Goal: Information Seeking & Learning: Check status

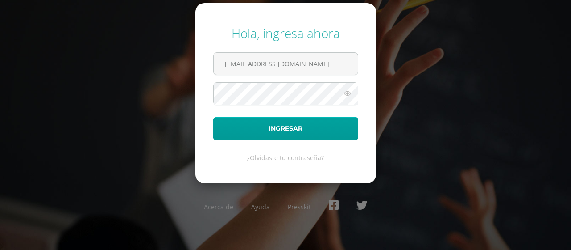
type input "[EMAIL_ADDRESS][DOMAIN_NAME]"
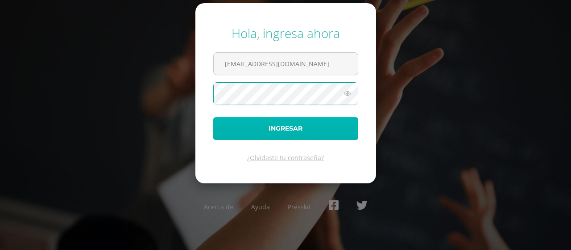
click at [239, 138] on button "Ingresar" at bounding box center [285, 128] width 145 height 23
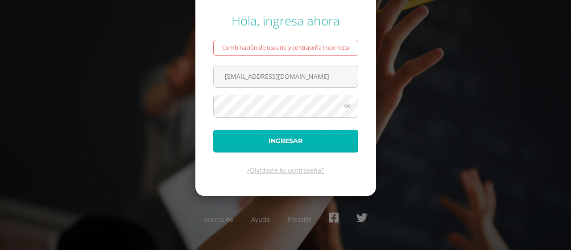
click at [269, 142] on button "Ingresar" at bounding box center [285, 140] width 145 height 23
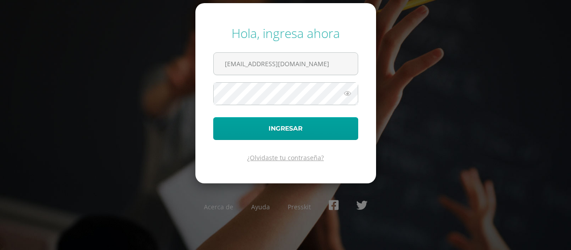
click at [305, 157] on link "¿Olvidaste tu contraseña?" at bounding box center [285, 157] width 77 height 8
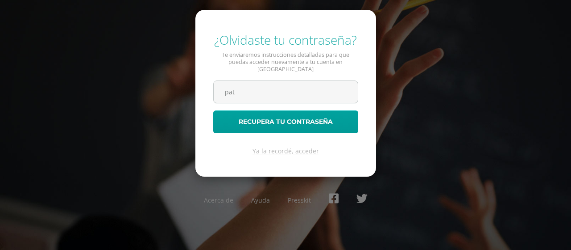
type input "[EMAIL_ADDRESS][DOMAIN_NAME]"
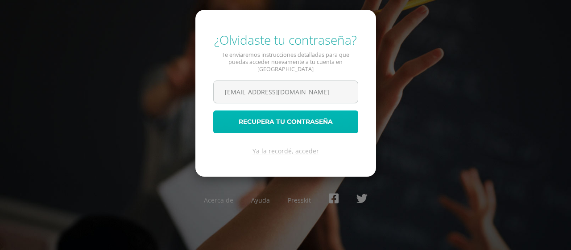
click at [286, 115] on button "Recupera tu contraseña" at bounding box center [285, 121] width 145 height 23
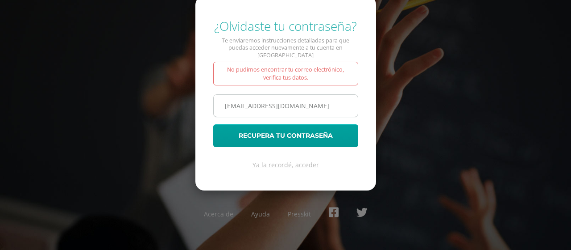
click at [268, 102] on input "patriciamontiel@hotmail.com" at bounding box center [286, 106] width 144 height 22
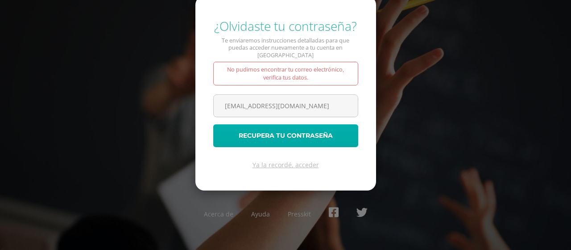
type input "patriciamontiel77@hotmail.com"
click at [287, 135] on button "Recupera tu contraseña" at bounding box center [285, 135] width 145 height 23
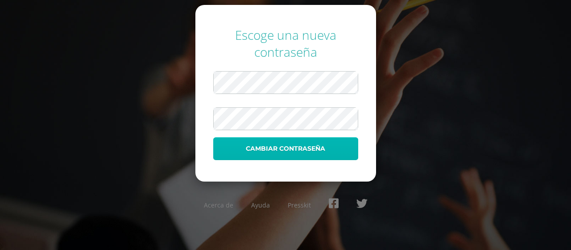
click at [257, 145] on button "Cambiar contraseña" at bounding box center [285, 148] width 145 height 23
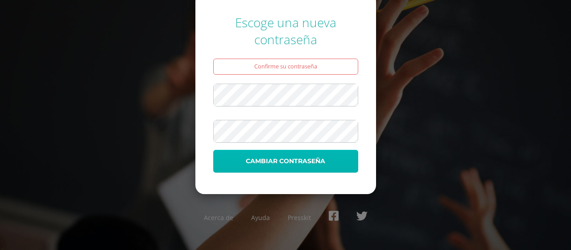
click at [251, 159] on button "Cambiar contraseña" at bounding box center [285, 161] width 145 height 23
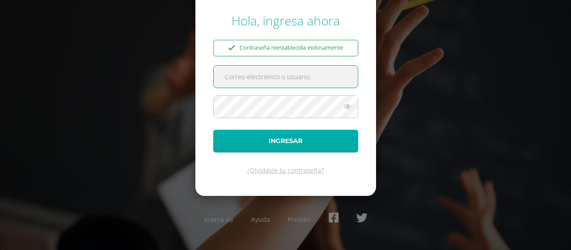
type input "patriciamontiel@hotmail.com"
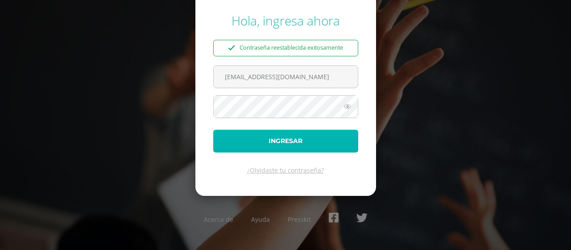
click at [296, 142] on button "Ingresar" at bounding box center [285, 140] width 145 height 23
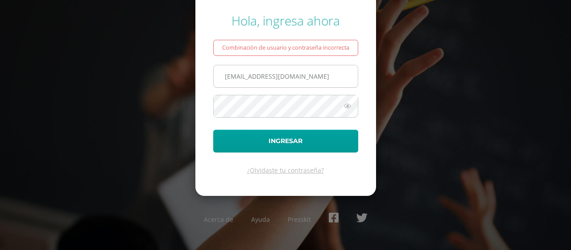
click at [268, 78] on input "patriciamontiel@hotmail.com" at bounding box center [286, 76] width 144 height 22
click at [341, 78] on input "patriciamontiel77@hotmail.com" at bounding box center [286, 76] width 144 height 22
type input "p"
type input "patitamontiel@gmail.com"
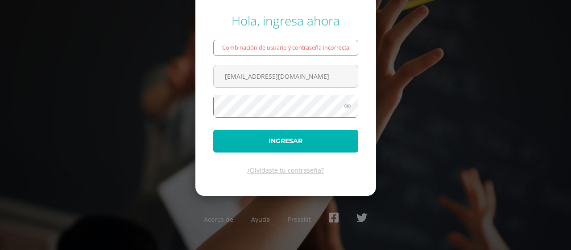
click at [270, 142] on button "Ingresar" at bounding box center [285, 140] width 145 height 23
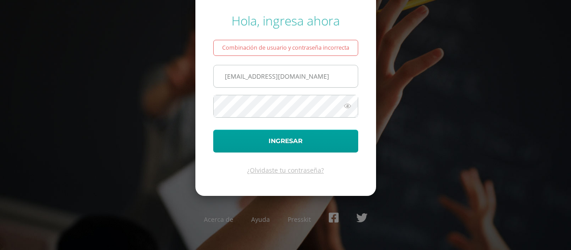
click at [310, 78] on input "patitamontiel@gmail.com" at bounding box center [286, 76] width 144 height 22
type input "p"
type input "patriciamontiel77@hotmail.com"
click at [346, 107] on icon at bounding box center [348, 105] width 12 height 11
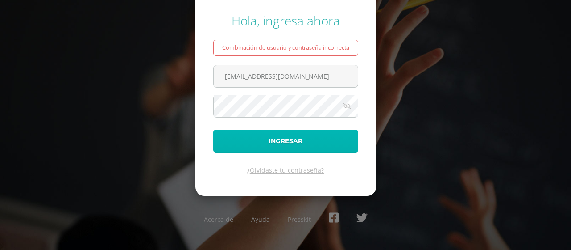
click at [276, 140] on button "Ingresar" at bounding box center [285, 140] width 145 height 23
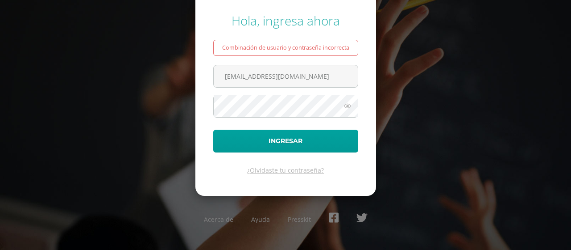
click at [349, 107] on icon at bounding box center [348, 105] width 12 height 11
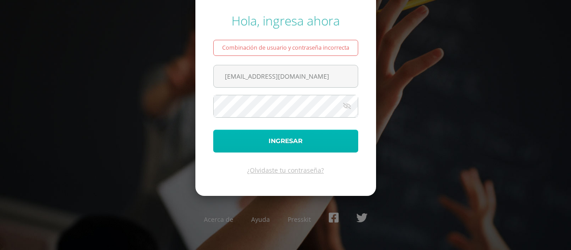
click at [266, 137] on button "Ingresar" at bounding box center [285, 140] width 145 height 23
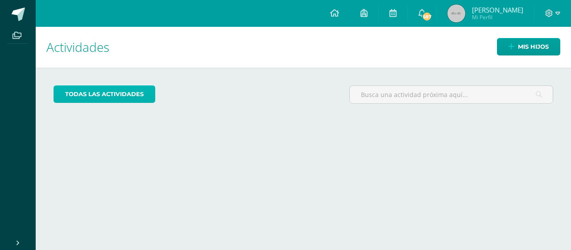
click at [120, 102] on link "todas las Actividades" at bounding box center [105, 93] width 102 height 17
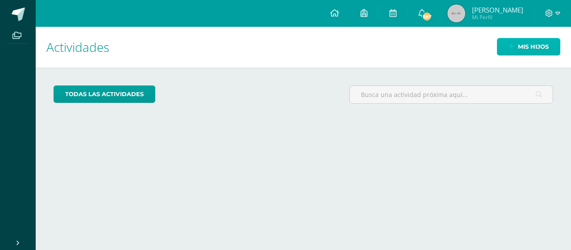
click at [514, 46] on link "Mis hijos" at bounding box center [528, 46] width 63 height 17
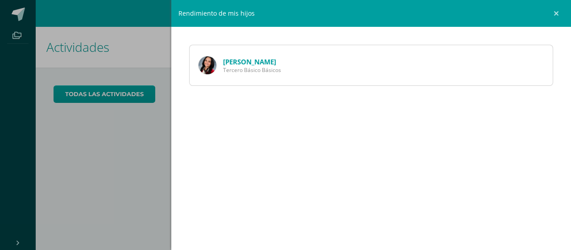
click at [224, 61] on link "[PERSON_NAME]" at bounding box center [249, 61] width 53 height 9
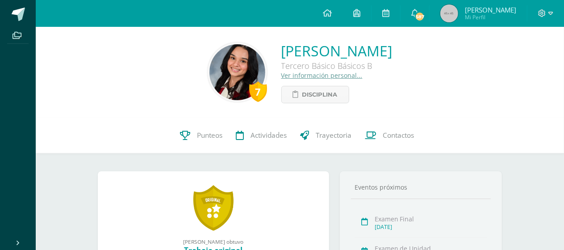
click at [128, 96] on div "7 [PERSON_NAME] Tercero Básico Básicos B Ver información personal... Disciplina" at bounding box center [300, 72] width 514 height 62
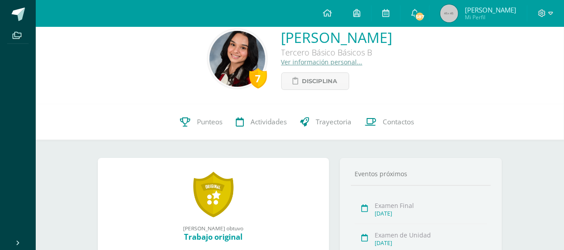
scroll to position [18, 0]
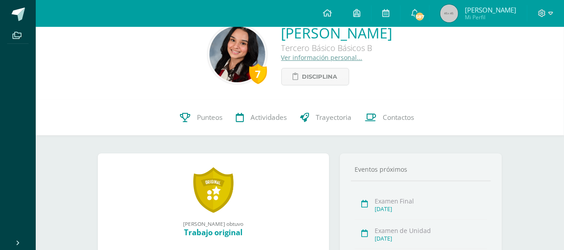
click at [121, 77] on div "7 María André Vallejo Montiel Tercero Básico Básicos B Ver información personal…" at bounding box center [300, 54] width 514 height 62
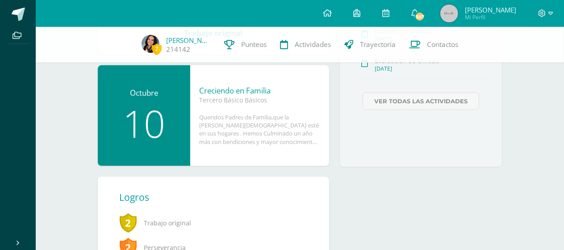
scroll to position [214, 0]
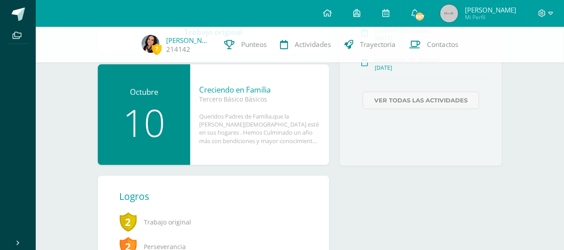
click at [255, 118] on div "Queridos Padres de Familia,que la gracia de Dios esté en sus hogares . Hemos Cu…" at bounding box center [259, 128] width 121 height 33
click at [144, 104] on div "10" at bounding box center [144, 122] width 75 height 37
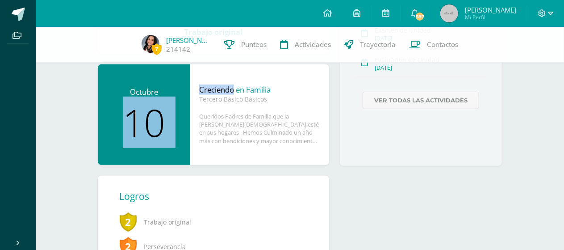
drag, startPoint x: 144, startPoint y: 98, endPoint x: 218, endPoint y: 92, distance: 73.8
click at [218, 92] on div "Octubre 10 Creciendo en Familia Tercero Básico Básicos Queridos Padres de Famil…" at bounding box center [213, 114] width 231 height 100
click at [150, 133] on div "10" at bounding box center [144, 122] width 75 height 37
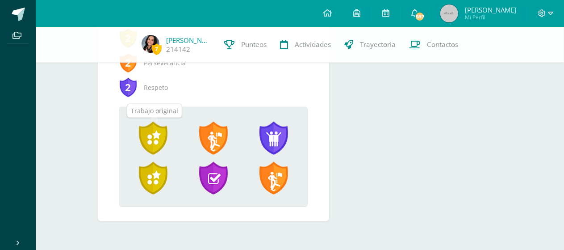
scroll to position [380, 0]
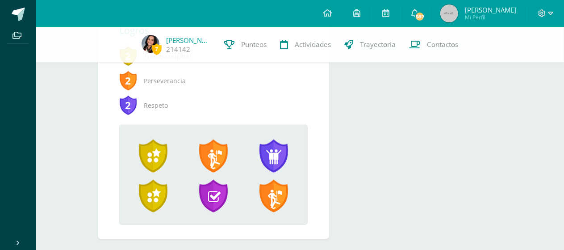
click at [92, 191] on div "María André ganó el logro: Trabajo original Asignado por María Calderón 19 de J…" at bounding box center [300, 3] width 440 height 530
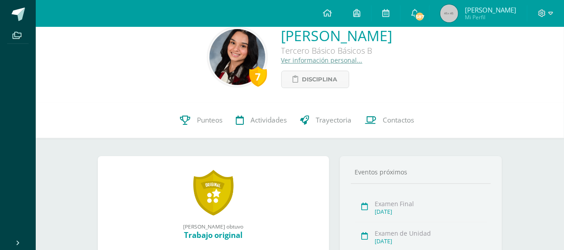
scroll to position [0, 0]
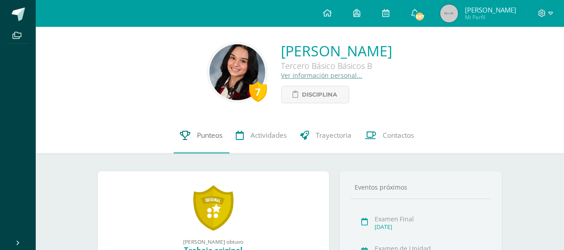
click at [214, 137] on span "Punteos" at bounding box center [209, 134] width 25 height 9
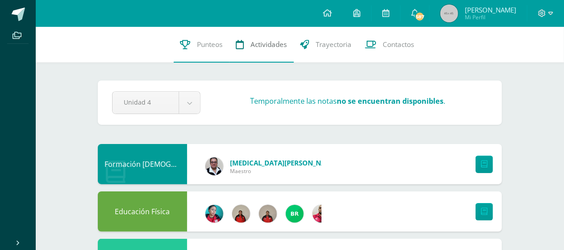
click at [271, 42] on span "Actividades" at bounding box center [269, 44] width 36 height 9
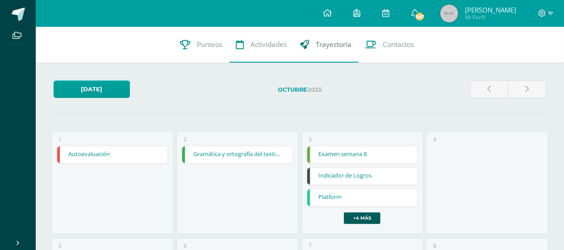
click at [333, 46] on span "Trayectoria" at bounding box center [334, 44] width 36 height 9
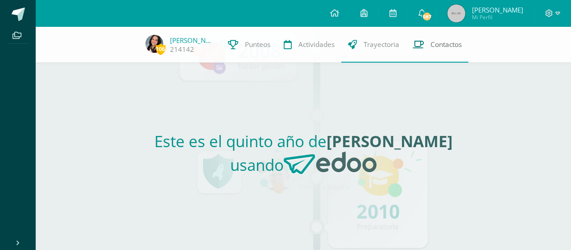
click at [431, 44] on span "Contactos" at bounding box center [446, 44] width 31 height 9
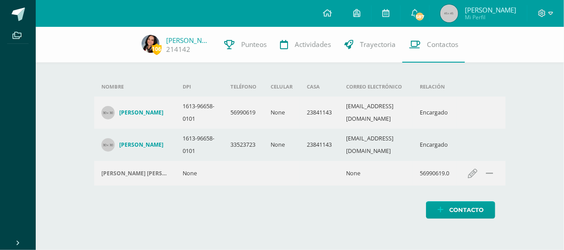
click at [51, 154] on div "106 [PERSON_NAME] 214142 Punteos Actividades Trayectoria Contactos Agrega un nu…" at bounding box center [300, 131] width 528 height 209
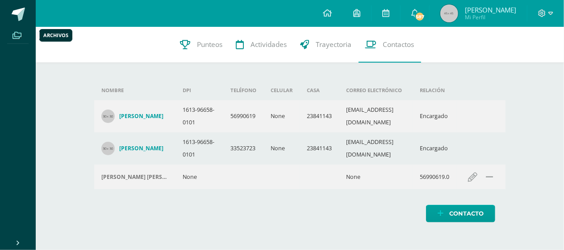
click at [20, 34] on icon at bounding box center [16, 35] width 9 height 7
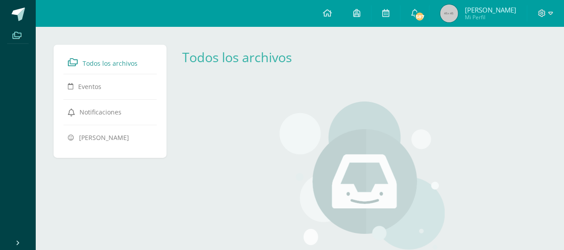
click at [16, 9] on span at bounding box center [18, 14] width 13 height 13
click at [237, 84] on div "Aún no hay recursos agregados a esta categoría. Podrás ver todos los recursos c…" at bounding box center [361, 215] width 263 height 264
click at [330, 13] on icon at bounding box center [327, 13] width 9 height 8
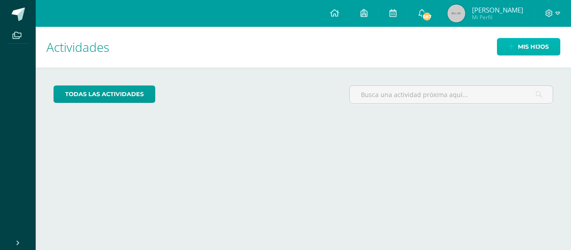
click at [506, 48] on link "Mis hijos" at bounding box center [528, 46] width 63 height 17
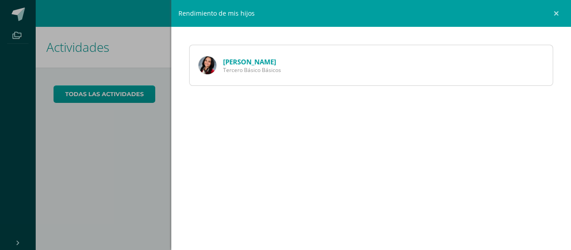
click at [212, 64] on img at bounding box center [208, 65] width 18 height 18
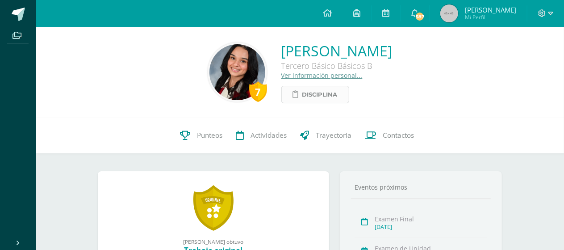
click at [302, 96] on span "Disciplina" at bounding box center [319, 94] width 35 height 17
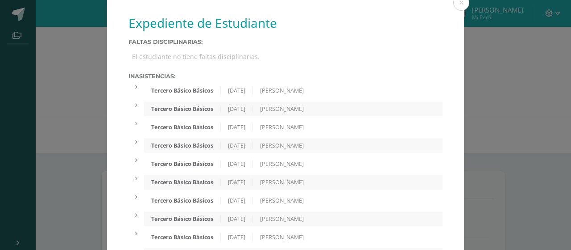
click at [314, 57] on div "El estudiante no tiene faltas disciplinarias." at bounding box center [286, 57] width 314 height 16
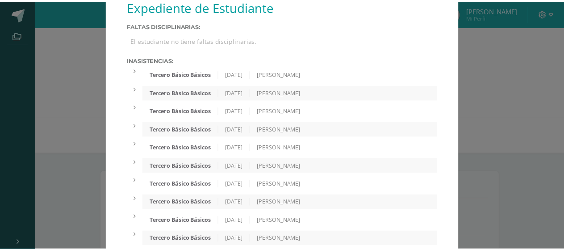
scroll to position [18, 0]
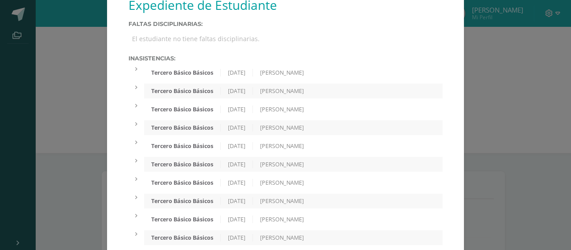
click at [70, 57] on div "Expediente de Estudiante Faltas Disciplinarias: El estudiante no tiene faltas d…" at bounding box center [286, 139] width 564 height 315
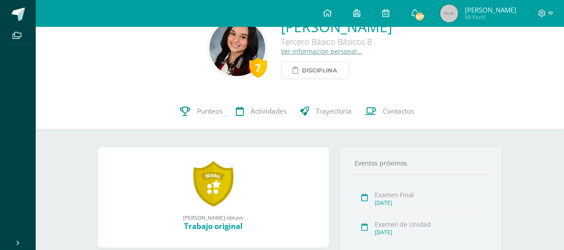
scroll to position [0, 0]
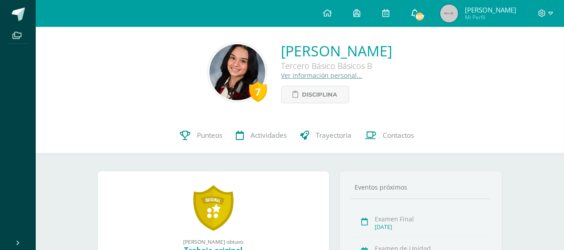
click at [424, 17] on span "587" at bounding box center [420, 17] width 10 height 10
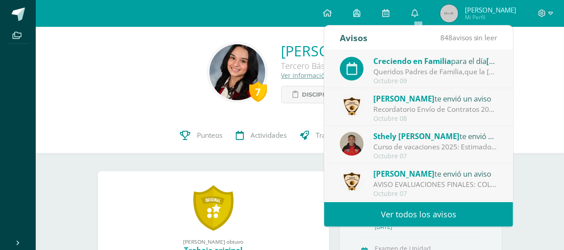
click at [400, 73] on div "Queridos Padres de Familia,que la [PERSON_NAME][DEMOGRAPHIC_DATA] esté en sus h…" at bounding box center [435, 72] width 124 height 10
